Goal: Information Seeking & Learning: Learn about a topic

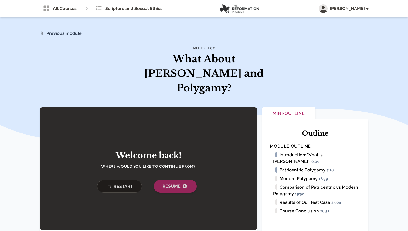
click at [175, 183] on span "Resume" at bounding box center [176, 186] width 26 height 6
click at [169, 183] on span "Resume" at bounding box center [176, 186] width 26 height 6
